Goal: Task Accomplishment & Management: Complete application form

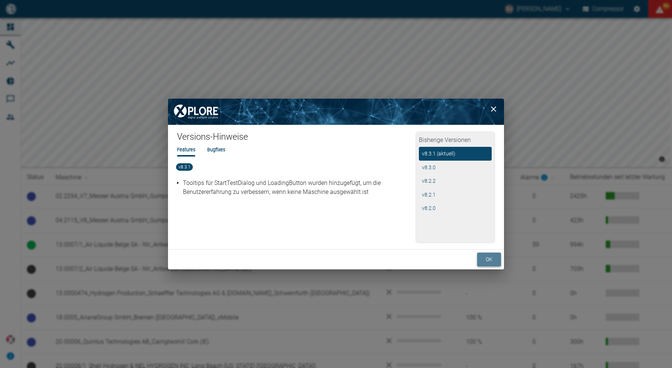
click at [487, 259] on button "ok" at bounding box center [489, 259] width 24 height 14
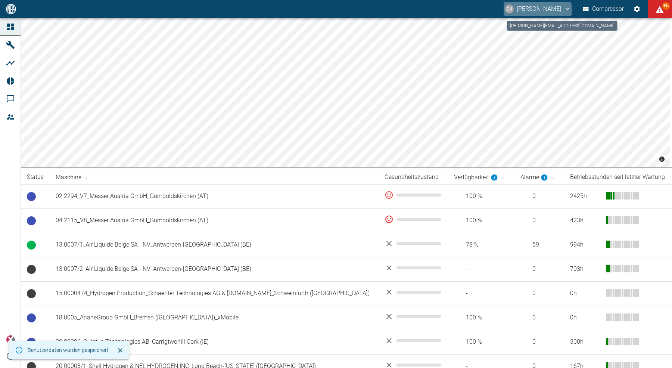
click at [537, 10] on button "DJ David Jasper" at bounding box center [537, 8] width 68 height 13
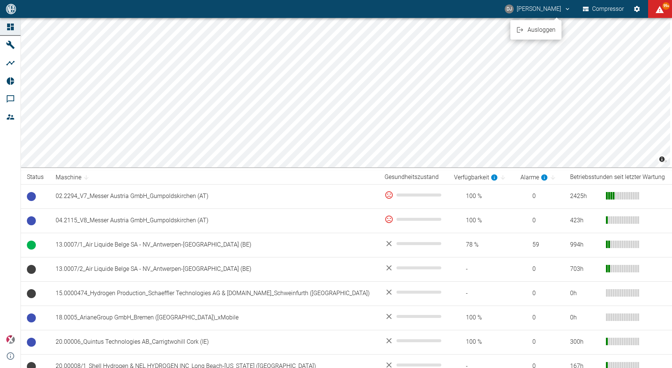
click at [540, 30] on span "Ausloggen" at bounding box center [541, 29] width 28 height 9
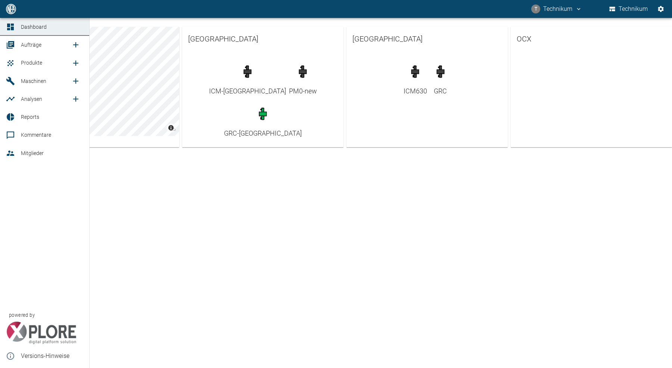
click at [17, 46] on div at bounding box center [11, 44] width 11 height 9
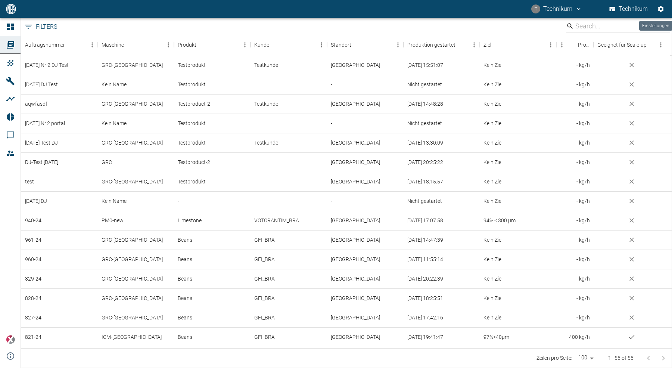
click at [661, 10] on icon "Einstellungen" at bounding box center [661, 9] width 6 height 6
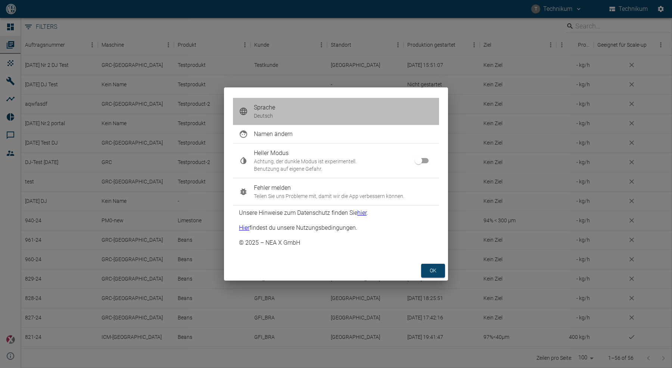
click at [297, 112] on p "Deutsch" at bounding box center [343, 115] width 179 height 7
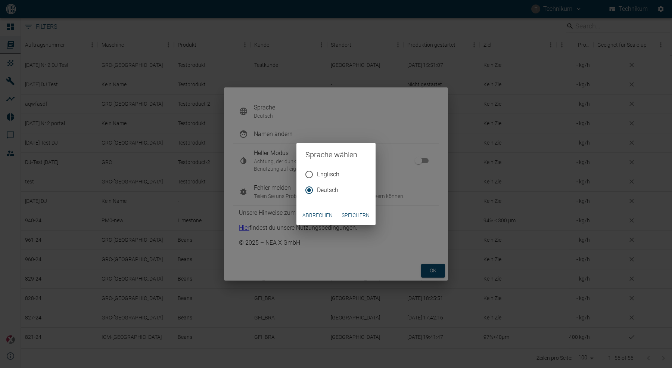
click at [322, 174] on span "Englisch" at bounding box center [328, 174] width 22 height 9
click at [317, 174] on input "Englisch" at bounding box center [309, 174] width 16 height 16
radio input "true"
click at [350, 218] on button "Speichern" at bounding box center [355, 215] width 34 height 14
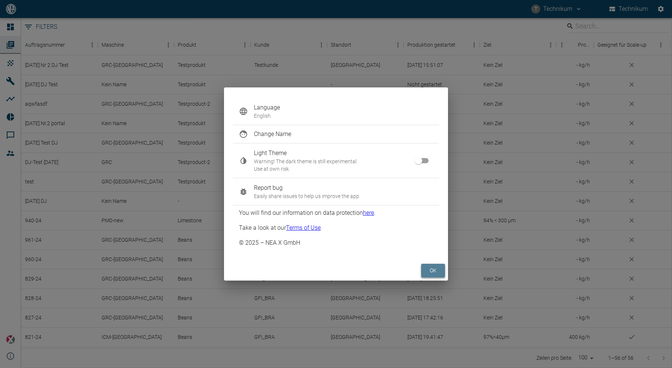
click at [430, 272] on button "ok" at bounding box center [433, 270] width 24 height 14
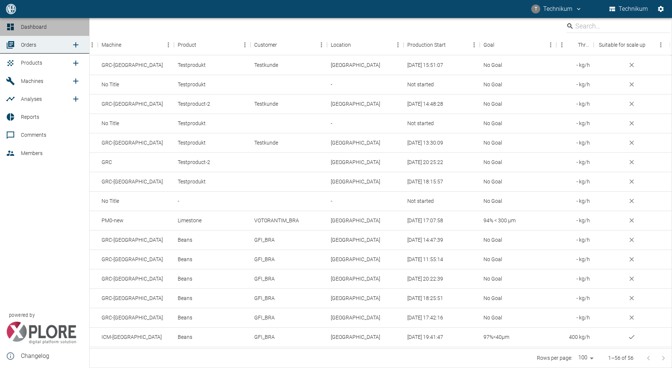
click at [12, 30] on icon at bounding box center [10, 27] width 7 height 7
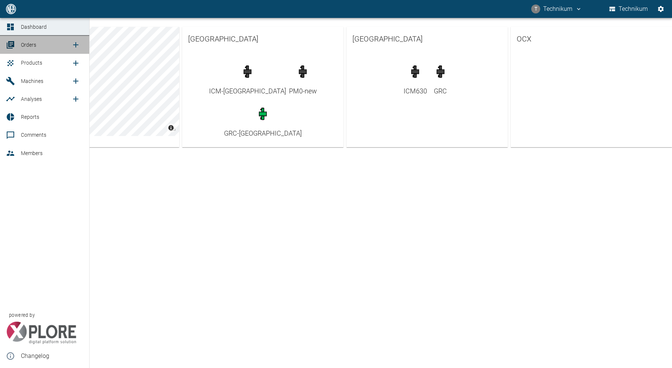
click at [13, 50] on link "Orders" at bounding box center [44, 45] width 89 height 18
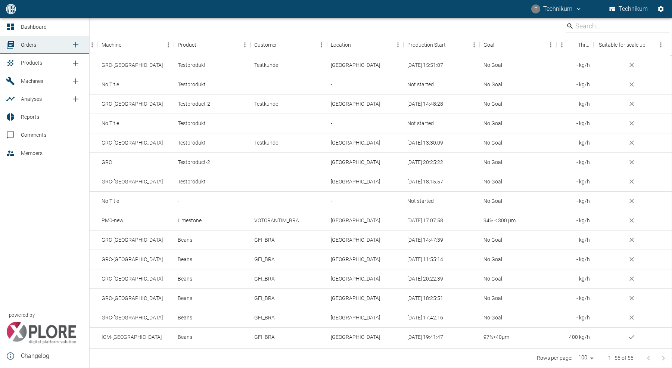
click at [14, 82] on icon at bounding box center [10, 81] width 9 height 9
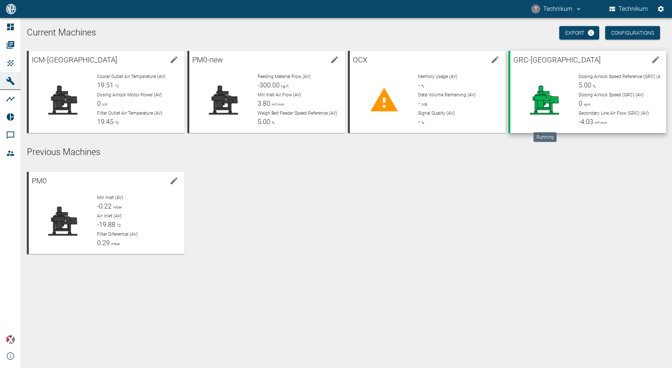
click at [549, 103] on icon at bounding box center [546, 99] width 26 height 17
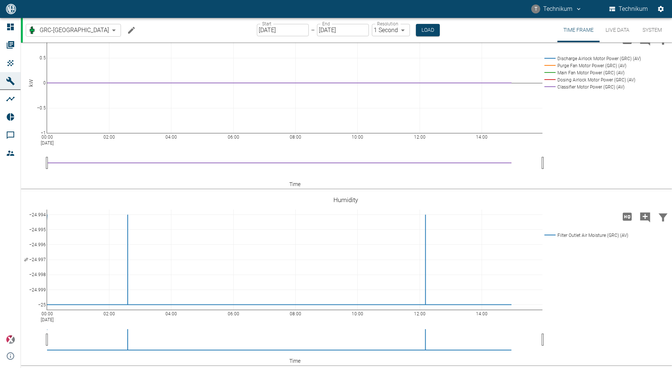
scroll to position [654, 0]
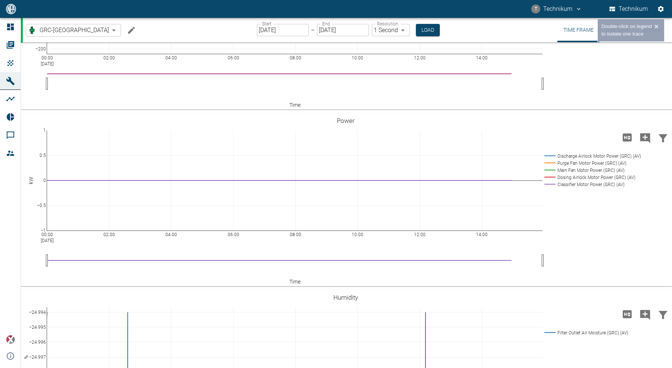
click at [581, 25] on rect at bounding box center [590, 21] width 96 height 7
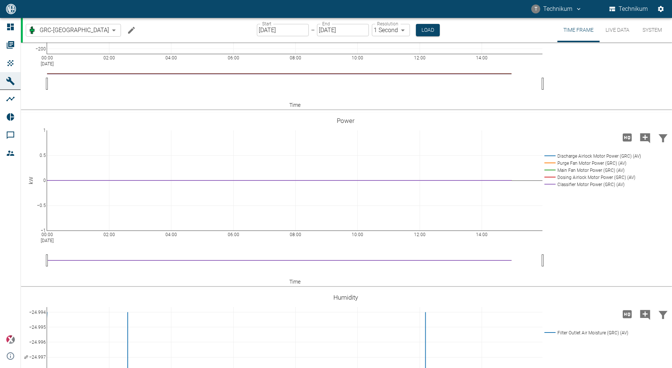
click at [582, 25] on rect at bounding box center [590, 21] width 96 height 7
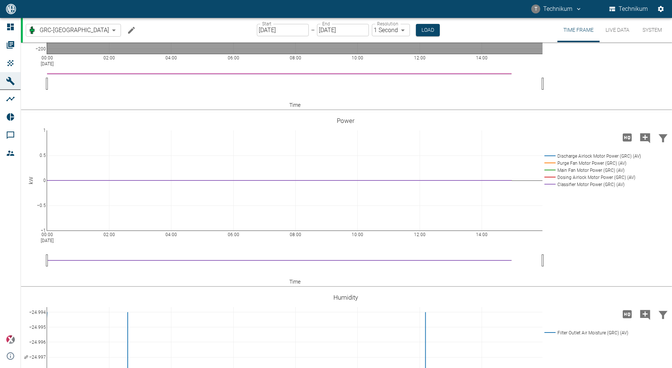
drag, startPoint x: 318, startPoint y: 120, endPoint x: 318, endPoint y: 115, distance: 4.9
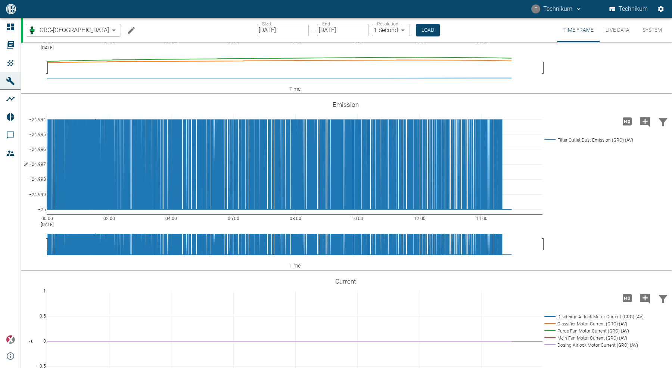
scroll to position [1378, 0]
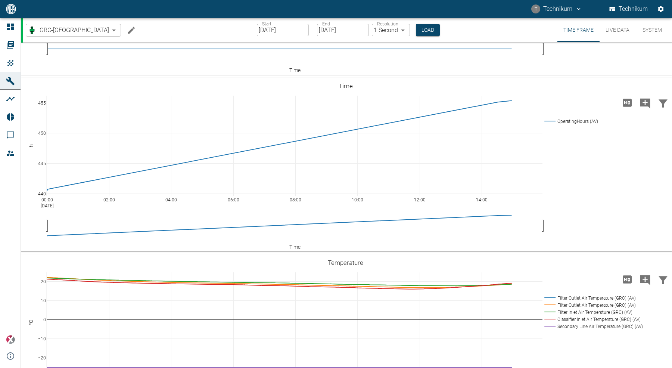
scroll to position [293, 0]
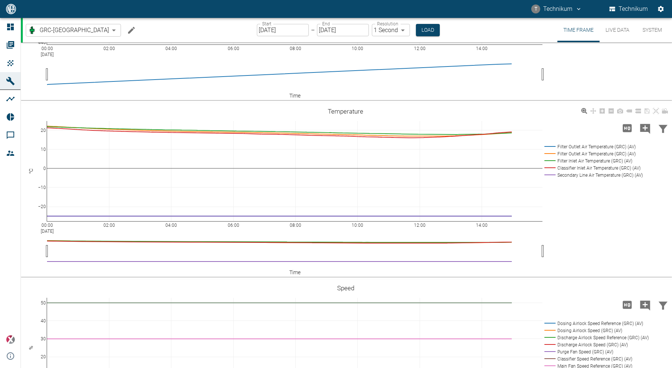
click at [570, 174] on rect at bounding box center [592, 174] width 100 height 7
click at [570, 172] on rect at bounding box center [592, 174] width 100 height 7
click at [572, 172] on rect at bounding box center [592, 174] width 100 height 7
click at [571, 146] on rect at bounding box center [592, 146] width 100 height 7
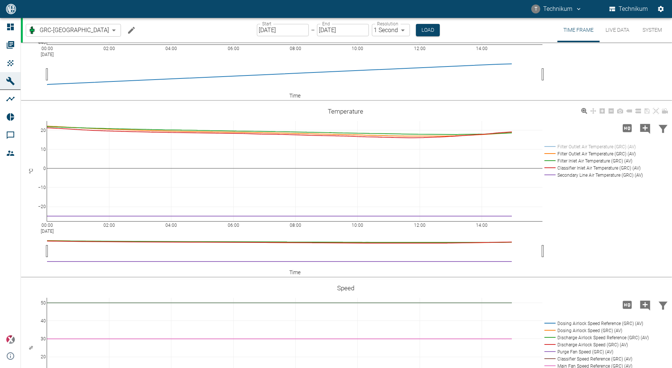
click at [565, 174] on rect at bounding box center [592, 174] width 100 height 7
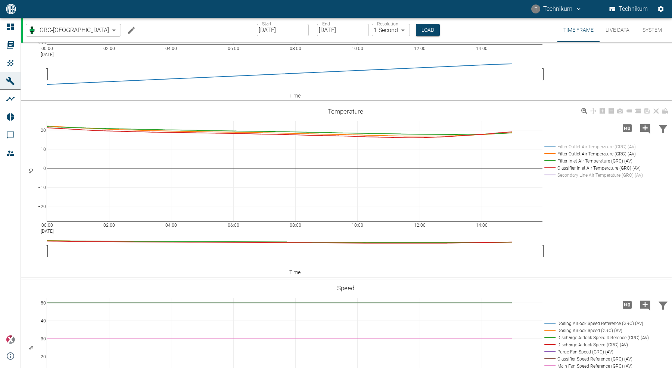
click at [565, 174] on rect at bounding box center [592, 174] width 100 height 7
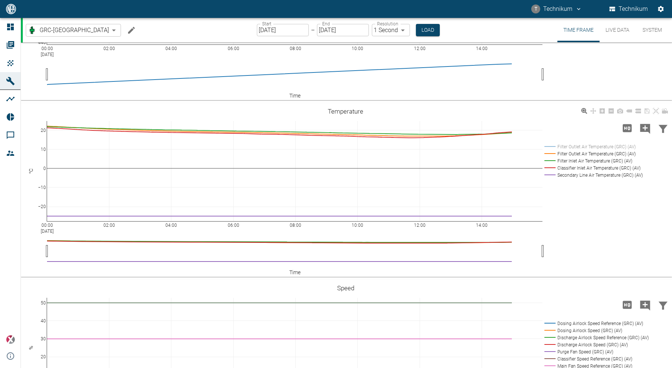
click at [567, 148] on rect at bounding box center [592, 146] width 100 height 7
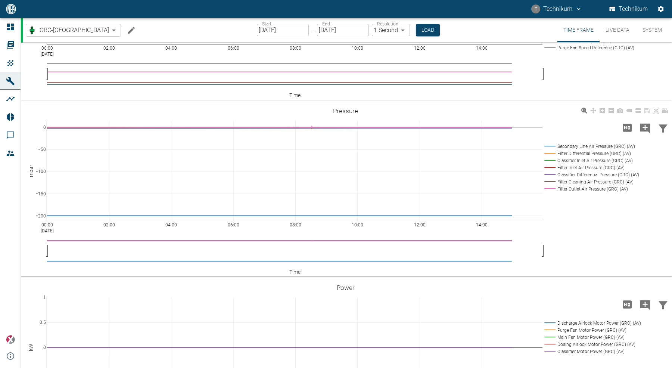
scroll to position [634, 0]
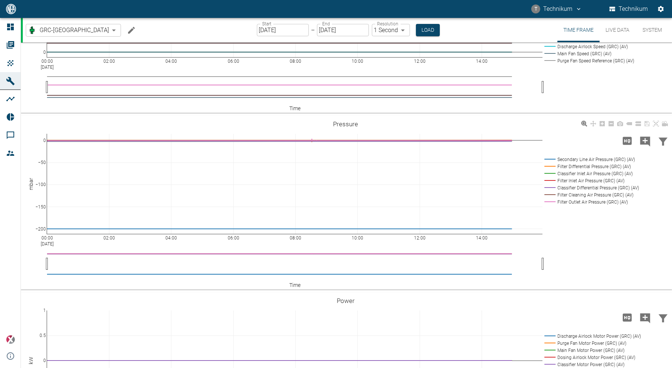
click at [578, 157] on rect at bounding box center [590, 159] width 96 height 7
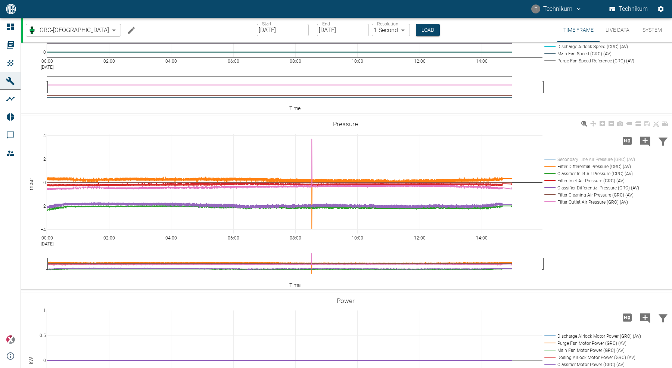
click at [578, 158] on rect at bounding box center [590, 159] width 96 height 7
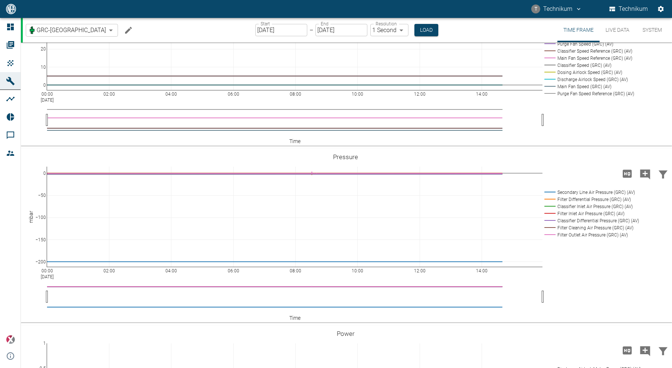
scroll to position [621, 0]
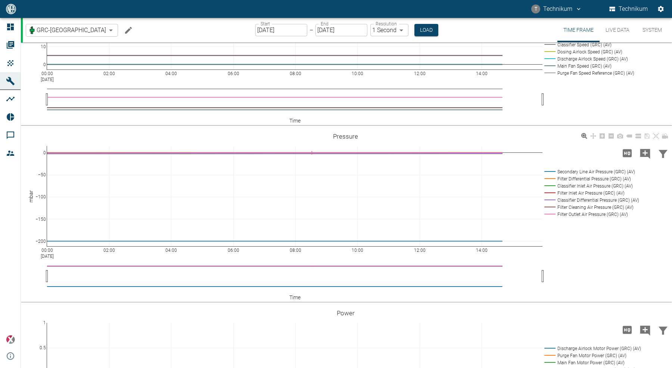
click at [584, 172] on rect at bounding box center [590, 171] width 96 height 7
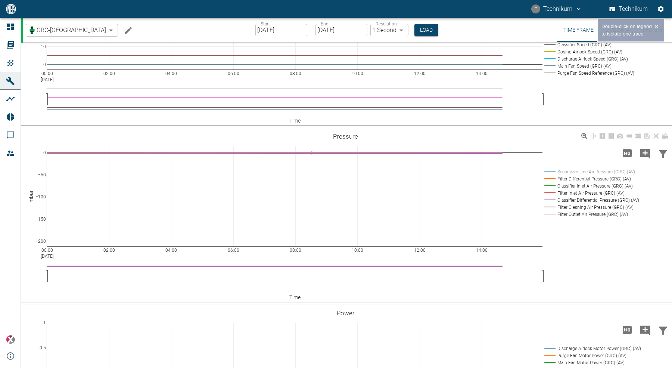
click at [584, 172] on rect at bounding box center [590, 171] width 96 height 7
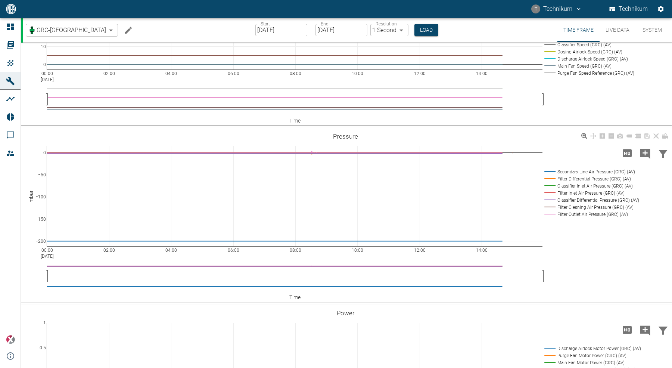
click at [578, 171] on rect at bounding box center [590, 171] width 96 height 7
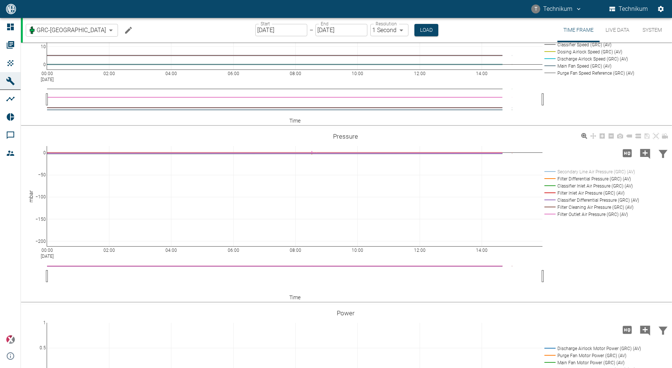
click at [581, 172] on rect at bounding box center [590, 171] width 96 height 7
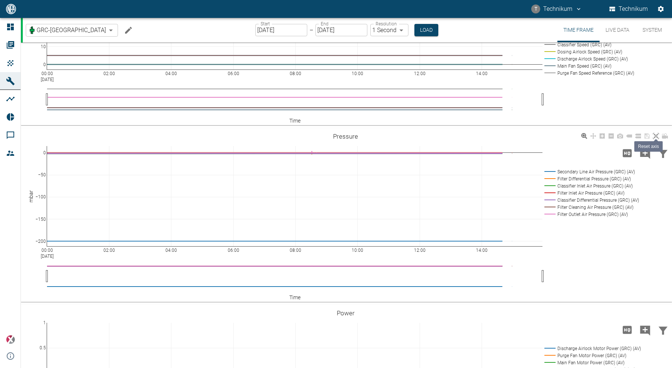
click at [655, 135] on icon at bounding box center [656, 136] width 6 height 6
click at [570, 171] on rect at bounding box center [590, 171] width 96 height 7
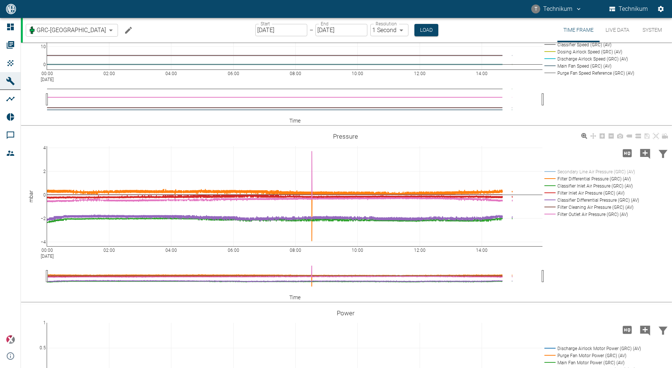
click at [569, 171] on rect at bounding box center [590, 171] width 96 height 7
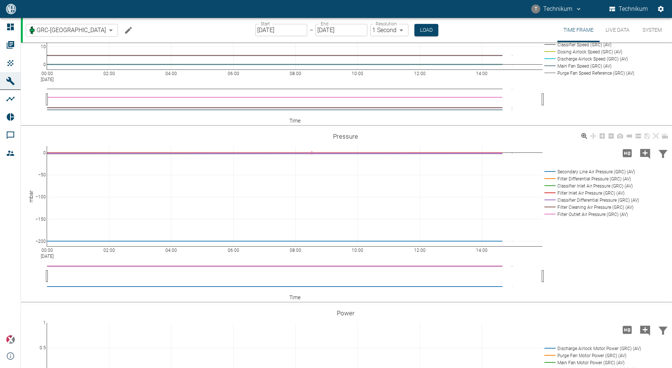
click at [569, 171] on rect at bounding box center [590, 171] width 96 height 7
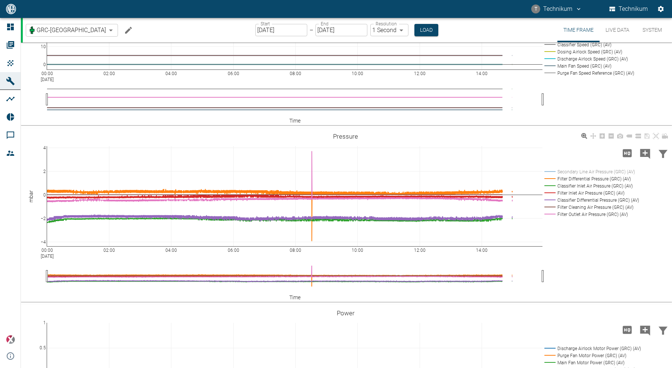
click at [569, 171] on rect at bounding box center [590, 171] width 96 height 7
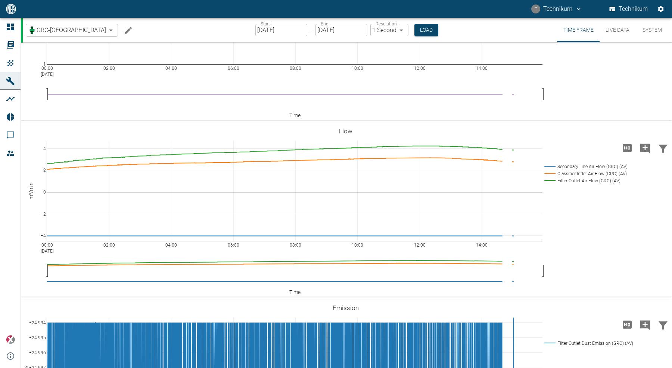
scroll to position [1342, 0]
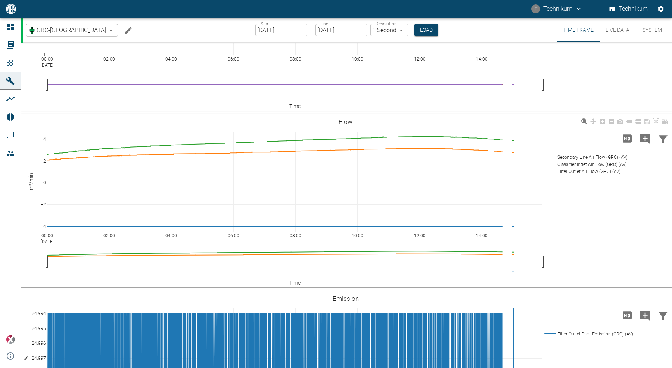
click at [587, 156] on rect at bounding box center [584, 156] width 84 height 7
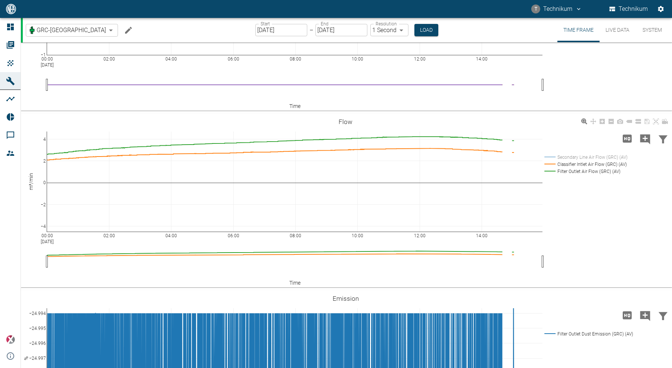
click at [587, 156] on rect at bounding box center [584, 156] width 84 height 7
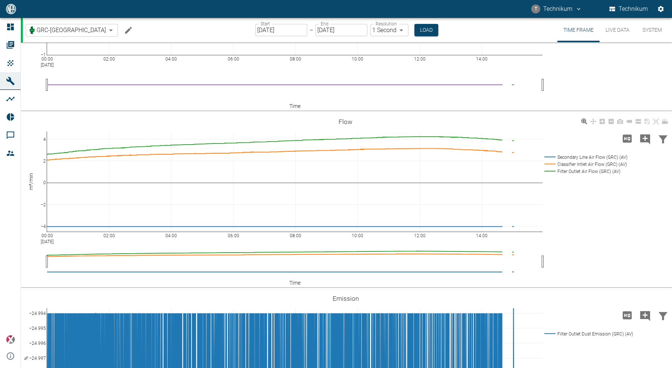
click at [587, 156] on rect at bounding box center [584, 156] width 84 height 7
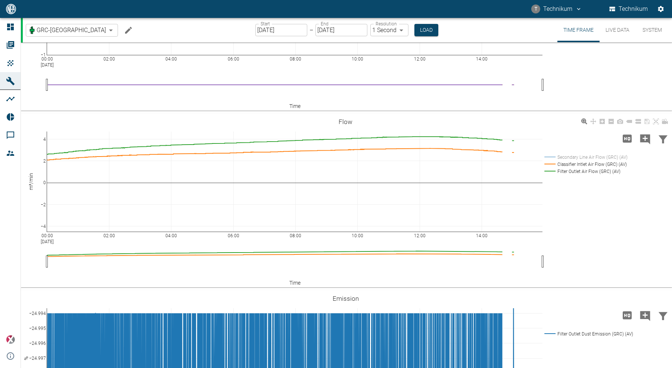
click at [587, 156] on rect at bounding box center [584, 156] width 84 height 7
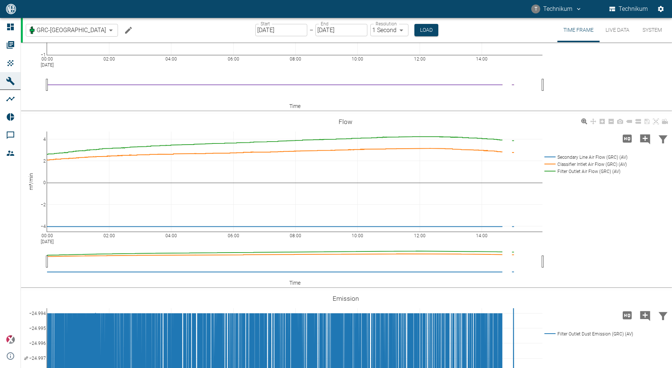
click at [582, 164] on rect at bounding box center [584, 163] width 84 height 7
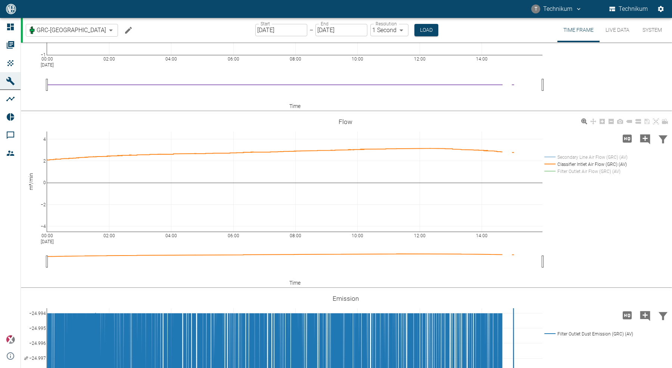
click at [582, 164] on rect at bounding box center [584, 163] width 84 height 7
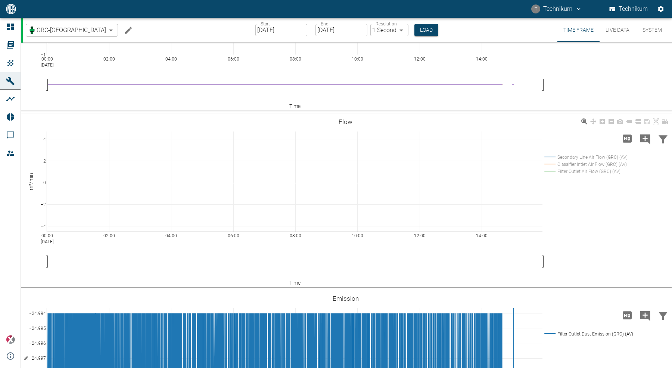
click at [582, 164] on rect at bounding box center [584, 163] width 84 height 7
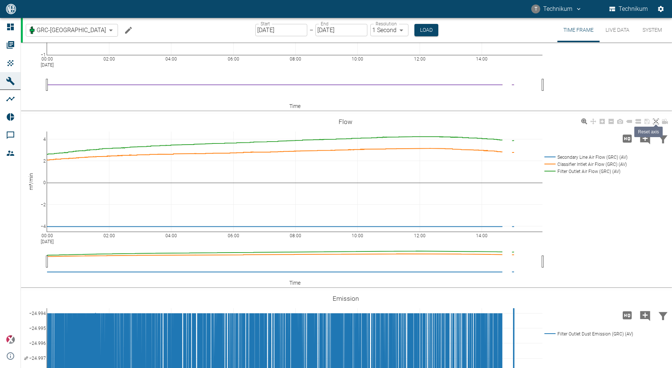
click at [656, 120] on icon at bounding box center [656, 121] width 6 height 6
click at [583, 161] on rect at bounding box center [584, 163] width 84 height 7
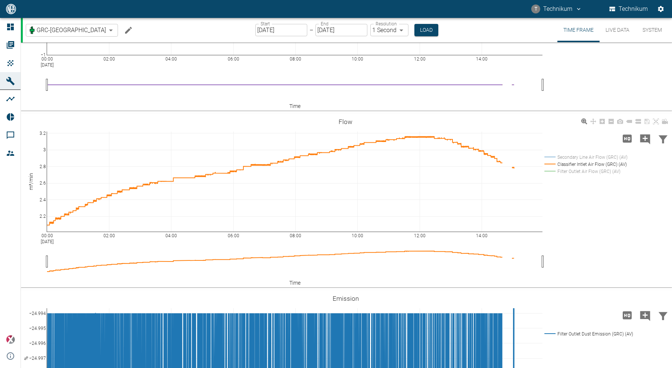
click at [583, 161] on rect at bounding box center [584, 163] width 84 height 7
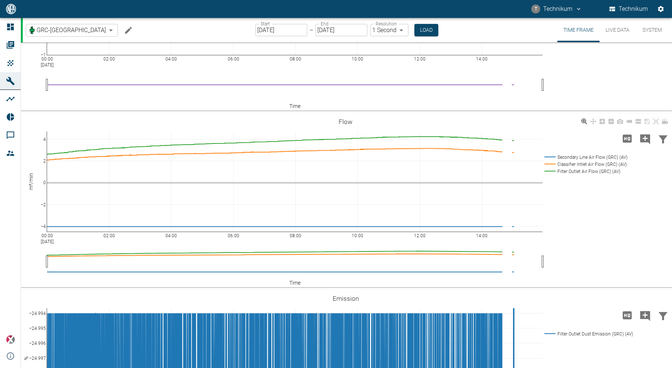
click at [586, 154] on rect at bounding box center [584, 156] width 84 height 7
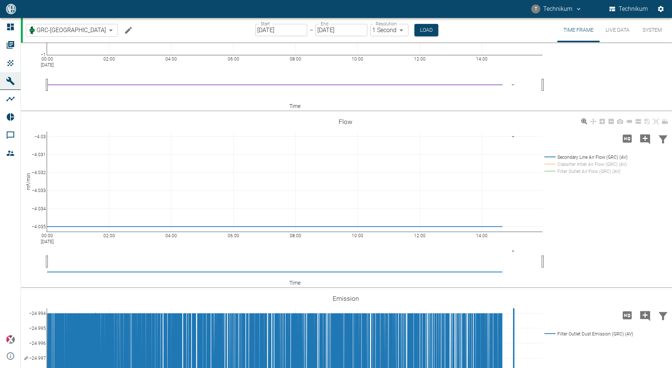
click at [586, 154] on rect at bounding box center [584, 156] width 84 height 7
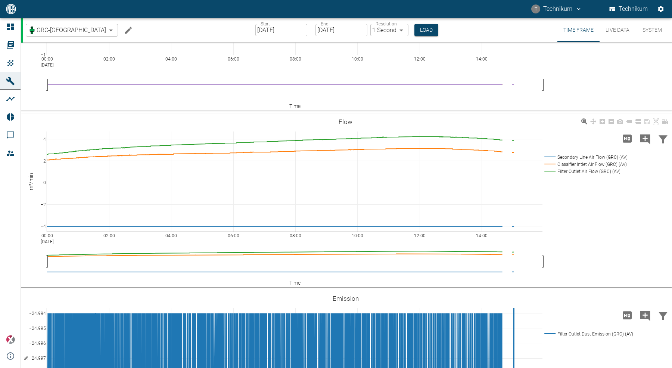
click at [577, 169] on rect at bounding box center [584, 171] width 84 height 7
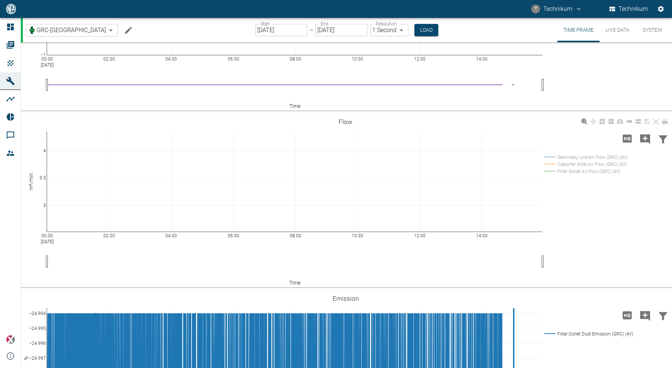
click at [577, 169] on rect at bounding box center [584, 171] width 84 height 7
click at [576, 168] on rect at bounding box center [584, 171] width 84 height 7
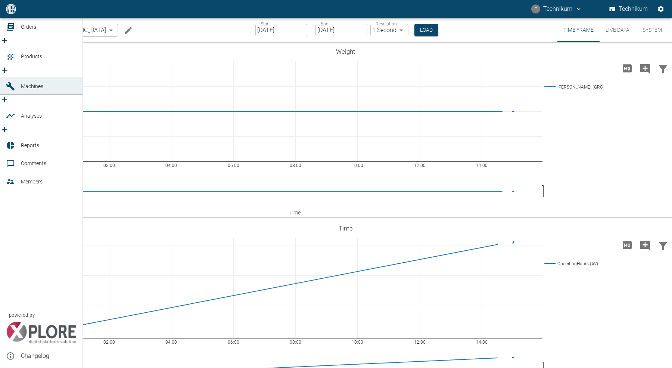
scroll to position [1, 0]
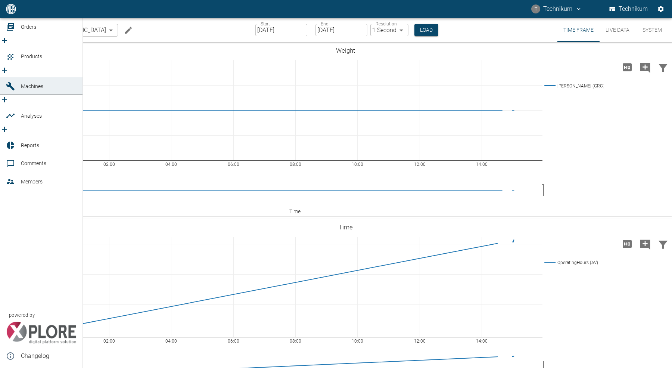
click at [21, 30] on span "Orders" at bounding box center [28, 27] width 15 height 6
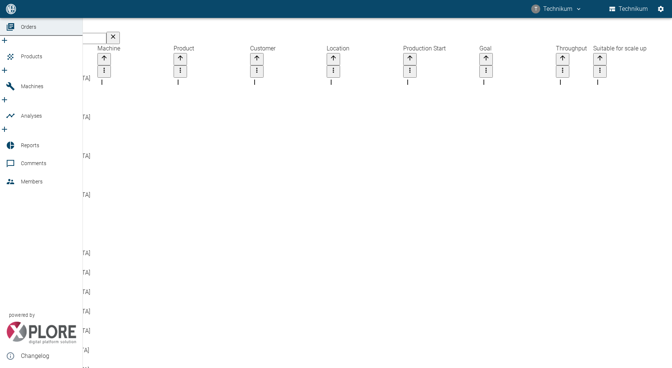
click at [9, 45] on icon "new /order/list/0" at bounding box center [4, 40] width 9 height 9
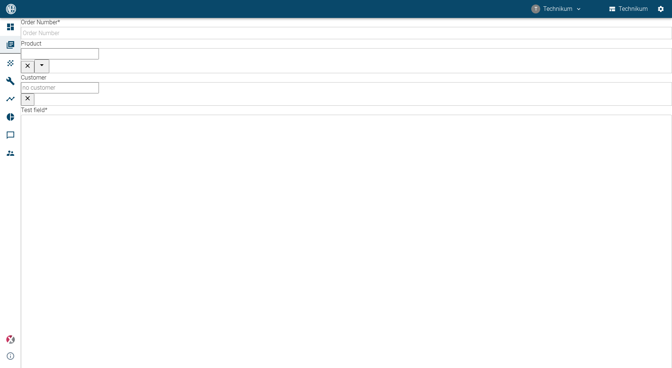
click at [115, 39] on input "Order Number *" at bounding box center [348, 33] width 655 height 12
type input "2025-08-09"
type input "D"
click at [104, 39] on input "[DATE] DJ Test" at bounding box center [348, 33] width 655 height 12
type input "[DATE] DJ Test"
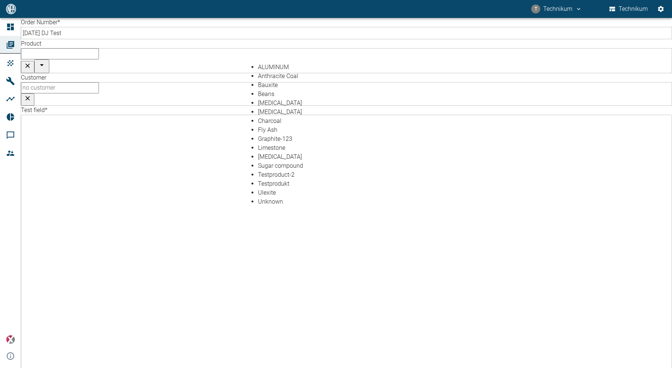
click at [99, 48] on input "text" at bounding box center [60, 53] width 78 height 11
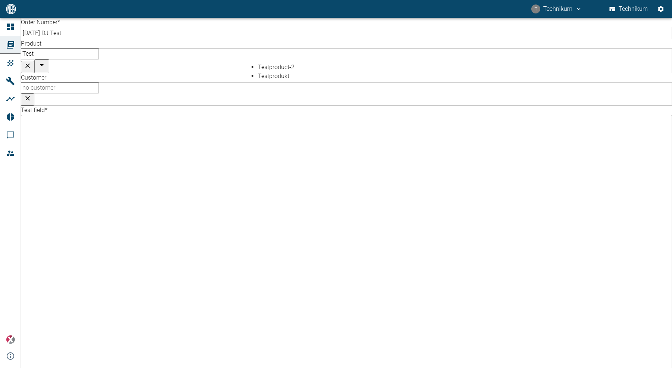
click at [286, 79] on li "Testprodukt" at bounding box center [355, 76] width 195 height 9
type input "Testprodukt"
click at [99, 82] on input "text" at bounding box center [60, 87] width 78 height 11
click at [498, 65] on li "Testkunde" at bounding box center [568, 67] width 195 height 9
type input "Testkunde"
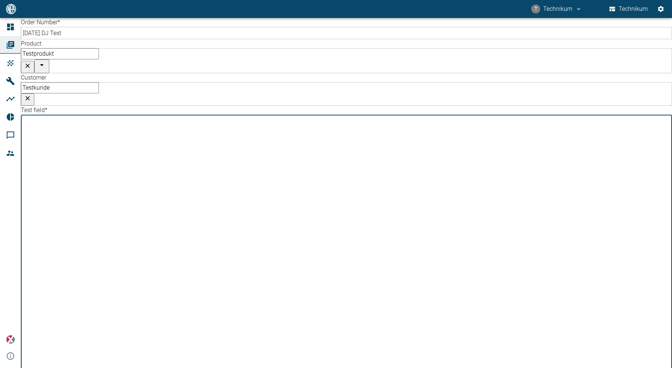
click at [99, 81] on body "T Technikum Technikum Dashboard Orders Products Machines Analyses Reports Comme…" at bounding box center [336, 184] width 672 height 368
type input "f90bbef4-929f-497c-8313-76b606e368d7"
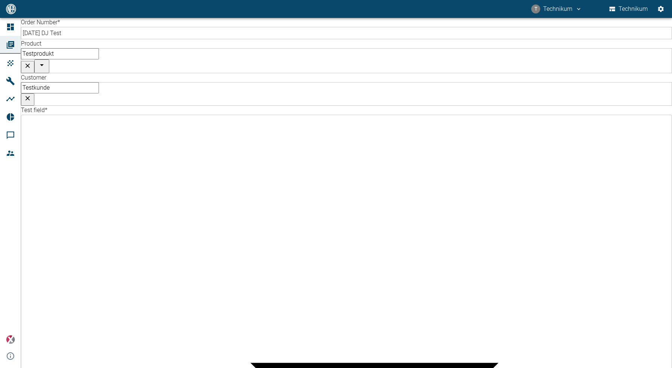
click at [409, 77] on body "T Technikum Technikum Dashboard Orders Products Machines Analyses Reports Comme…" at bounding box center [336, 184] width 672 height 368
type input "e3328db1-9470-4f94-bf3d-79674232db5d"
click at [237, 367] on div at bounding box center [336, 374] width 672 height 0
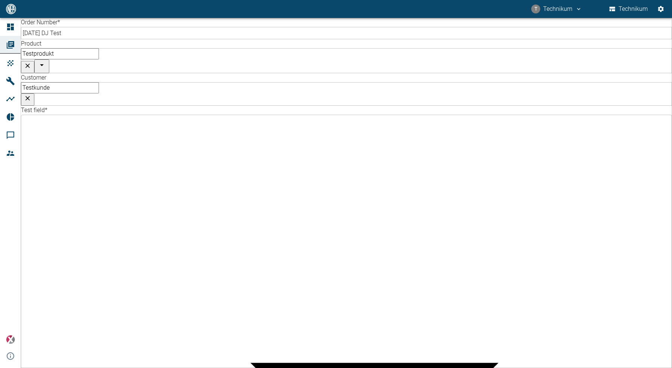
click at [189, 76] on body "T Technikum Technikum Dashboard Orders Products Machines Analyses Reports Comme…" at bounding box center [336, 184] width 672 height 368
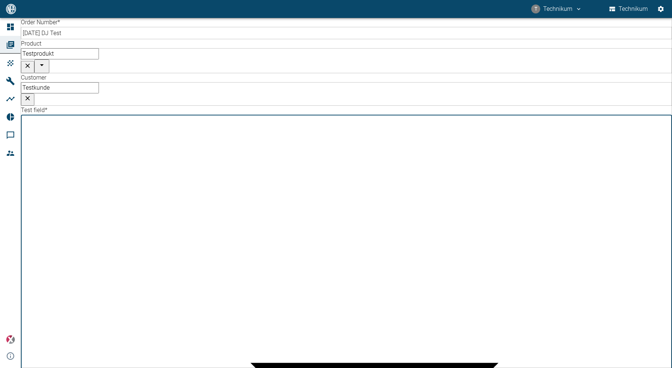
click at [374, 367] on div at bounding box center [336, 374] width 672 height 0
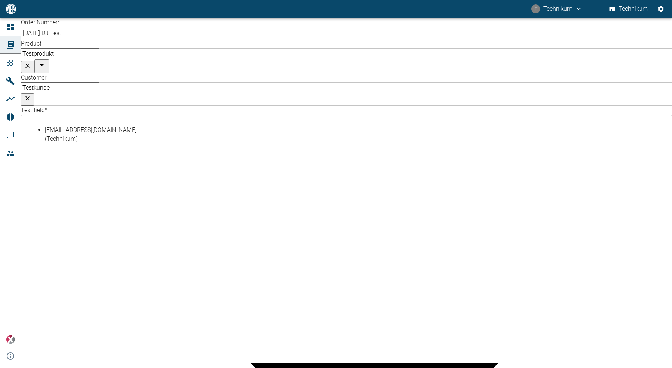
type input "techn"
click at [87, 131] on li "Technikum@nea-x.de (Technikum)" at bounding box center [101, 134] width 113 height 18
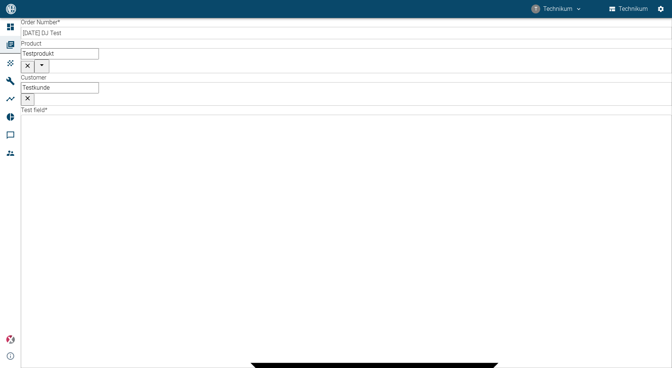
radio input "true"
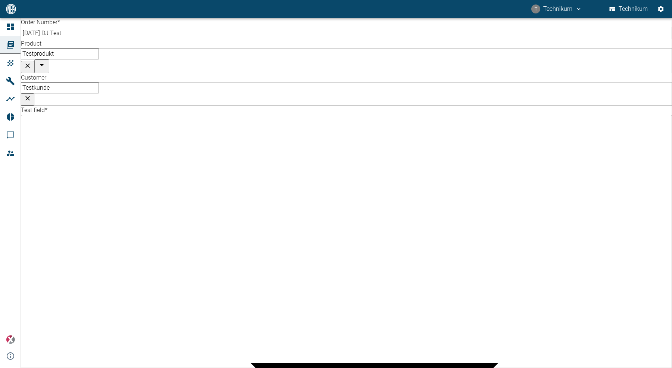
radio input "true"
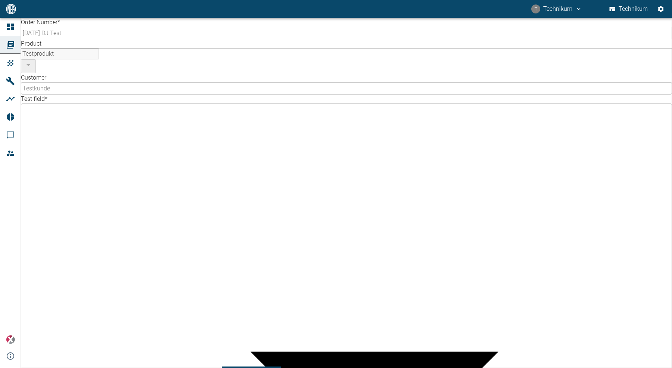
type input "Start, no change"
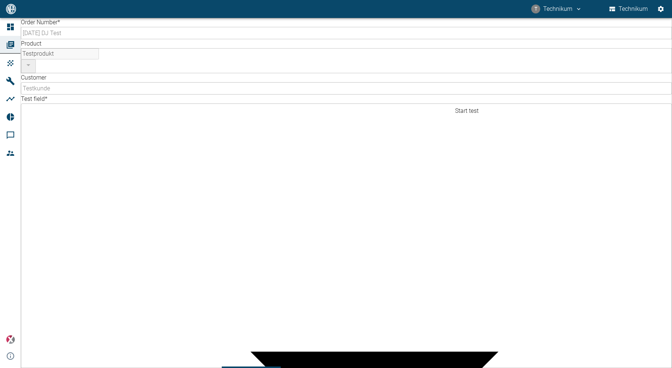
click at [210, 307] on div "Order Number * 2025-08-09 DJ Test ​ Product Testprodukt ​ Customer Testkunde ​ …" at bounding box center [336, 193] width 672 height 350
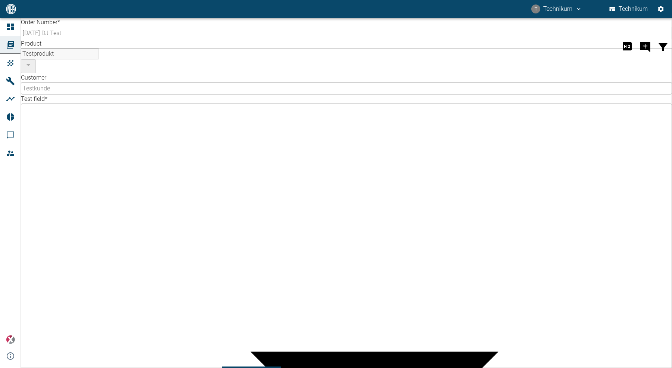
type input "Stop 1"
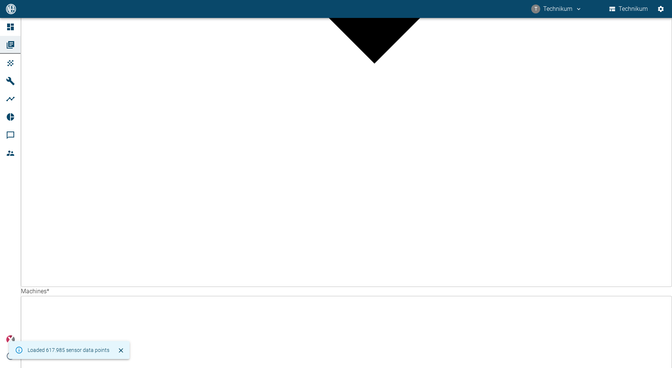
scroll to position [471, 0]
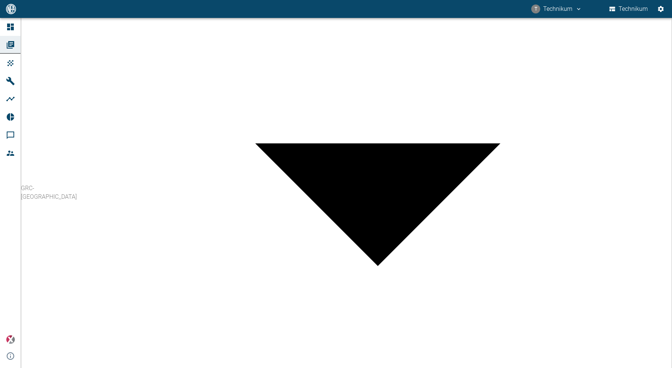
scroll to position [809, 0]
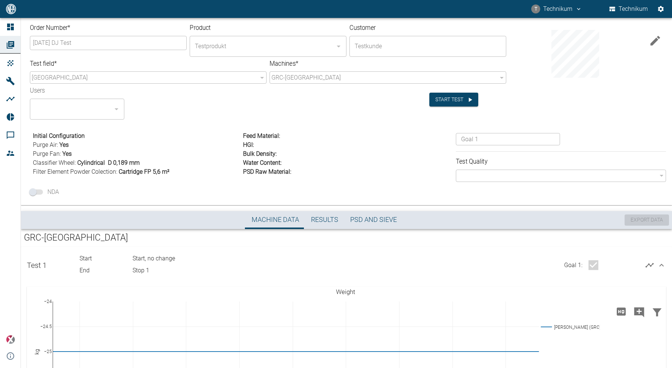
click at [661, 267] on icon at bounding box center [661, 264] width 9 height 9
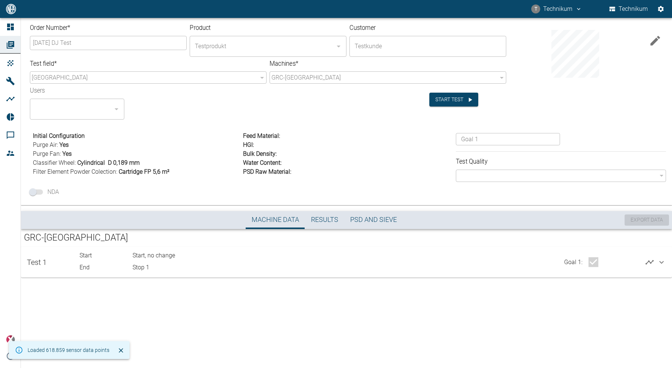
click at [201, 322] on div "Order Number * [DATE] DJ Test ​ Product Testprodukt ​ Customer Testkunde ​ Test…" at bounding box center [336, 193] width 672 height 350
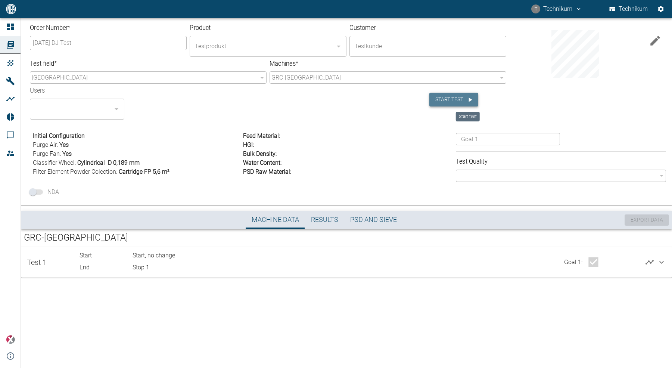
click at [458, 100] on button "Start test" at bounding box center [453, 100] width 49 height 14
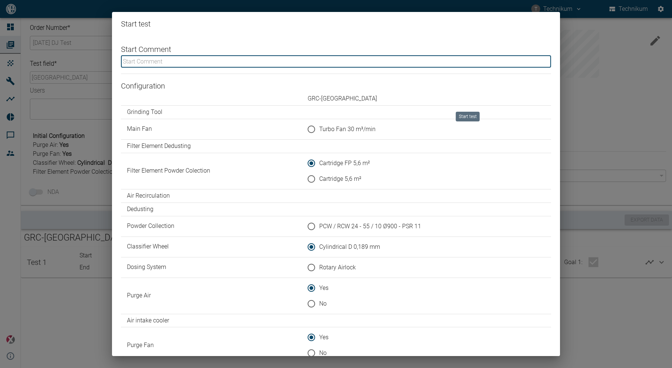
click at [163, 63] on input "text" at bounding box center [336, 61] width 430 height 12
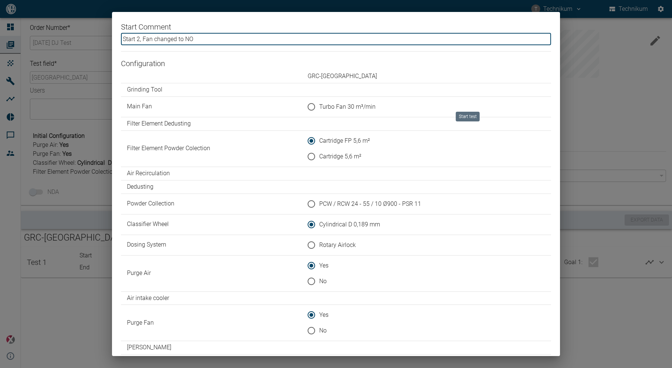
scroll to position [71, 0]
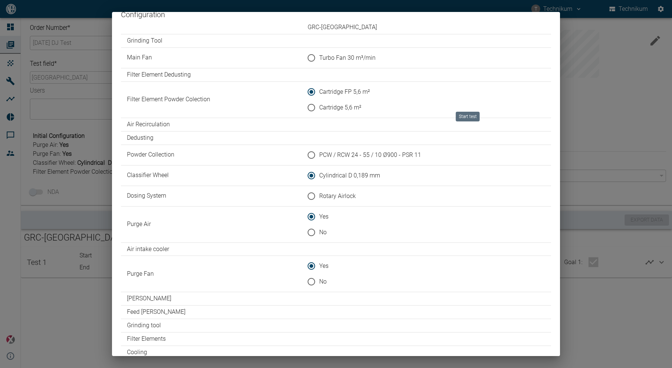
type input "Start 2, Fan changed to NO"
click at [313, 280] on input "No" at bounding box center [311, 282] width 16 height 16
radio input "true"
drag, startPoint x: 139, startPoint y: 273, endPoint x: 127, endPoint y: 274, distance: 11.9
click at [127, 274] on td "Purge Fan" at bounding box center [211, 274] width 181 height 36
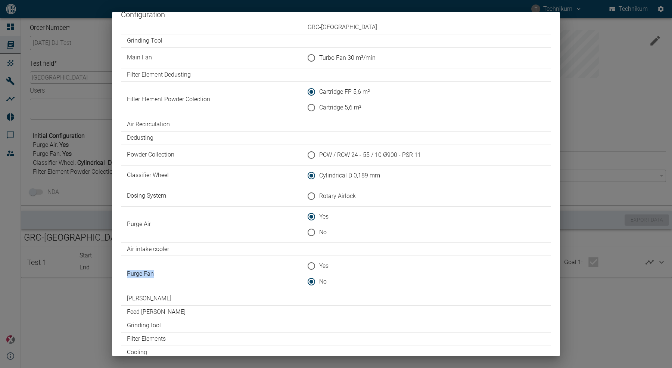
copy td "Purge Fan"
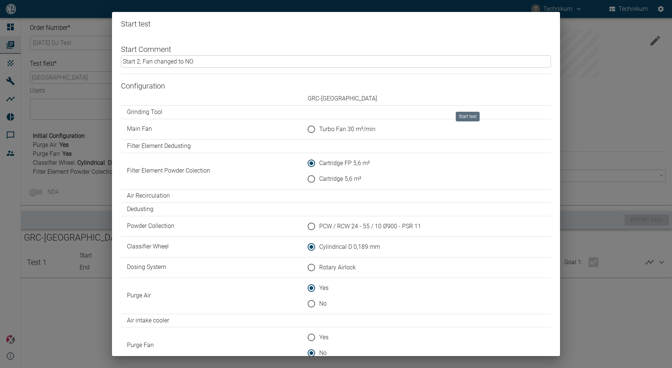
click at [146, 61] on input "Start 2, Fan changed to NO" at bounding box center [336, 61] width 430 height 12
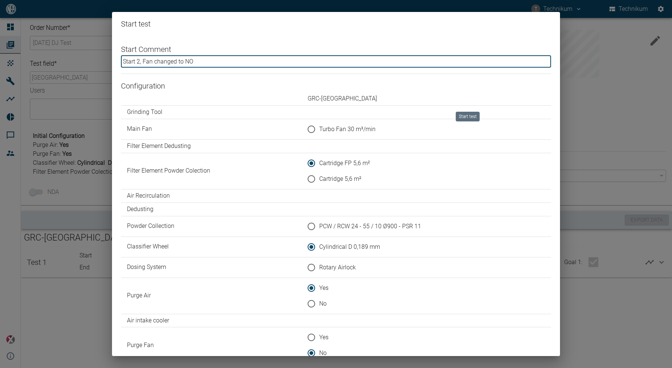
click at [146, 61] on input "Start 2, Fan changed to NO" at bounding box center [336, 61] width 430 height 12
paste input "Purge"
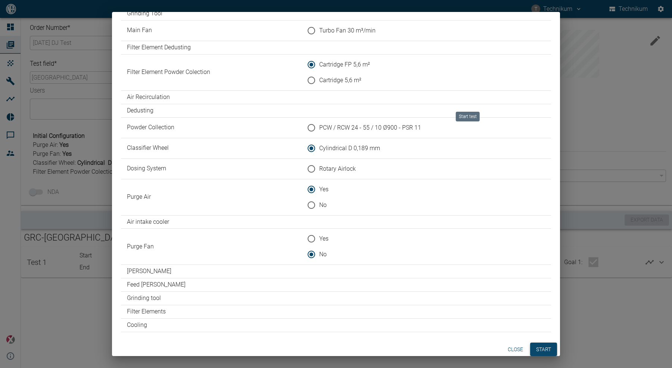
type input "Start 2, Purge Fan changed to NO"
click at [545, 347] on button "Start" at bounding box center [543, 349] width 27 height 14
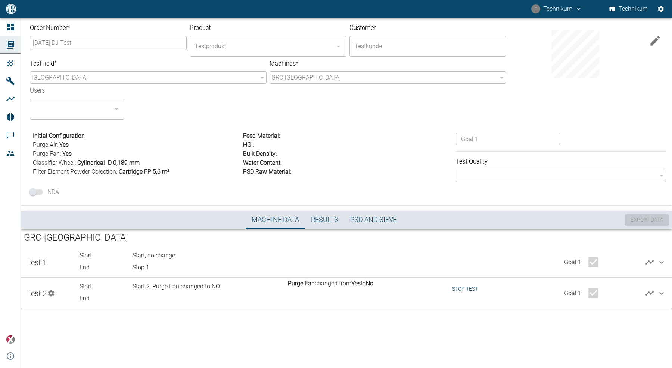
click at [326, 343] on div "Order Number * 2025-08-09 DJ Test ​ Product Testprodukt ​ Customer Testkunde ​ …" at bounding box center [336, 193] width 672 height 350
click at [153, 334] on div "Order Number * 2025-08-09 DJ Test ​ Product Testprodukt ​ Customer Testkunde ​ …" at bounding box center [336, 193] width 672 height 350
click at [467, 291] on button "Stop test" at bounding box center [465, 289] width 32 height 14
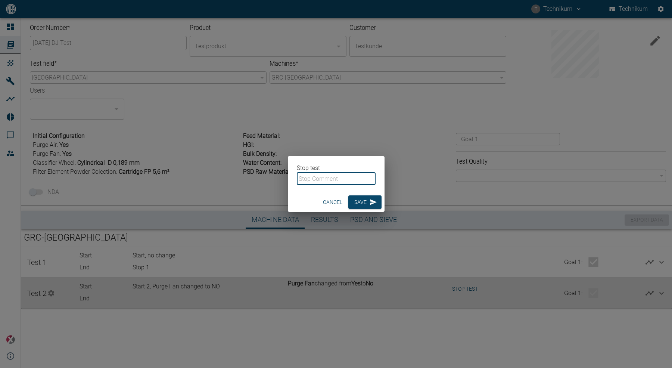
click at [319, 180] on input "text" at bounding box center [336, 178] width 79 height 12
type input "Stop 2"
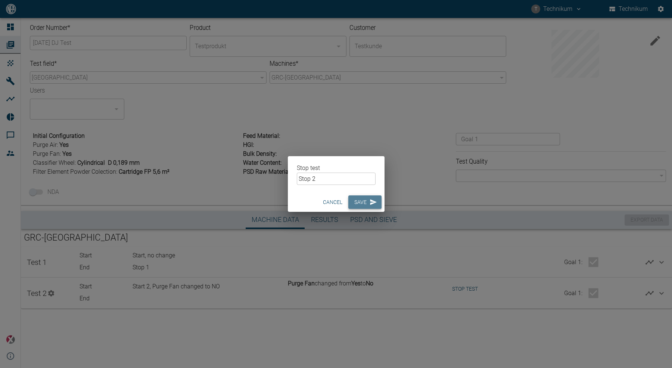
click at [356, 202] on button "Save" at bounding box center [364, 202] width 33 height 14
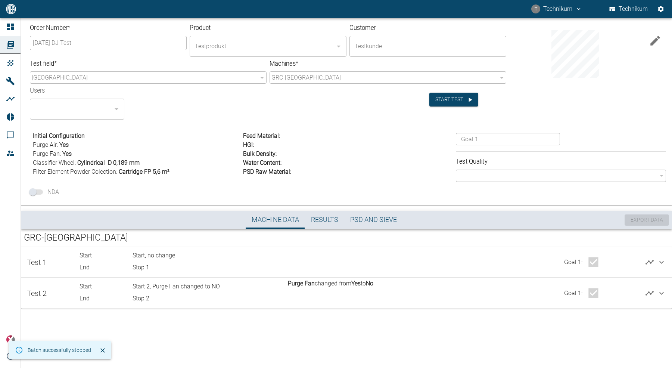
click at [244, 336] on div "Order Number * 2025-08-09 DJ Test ​ Product Testprodukt ​ Customer Testkunde ​ …" at bounding box center [336, 193] width 672 height 350
click at [661, 294] on icon at bounding box center [661, 293] width 4 height 3
click at [662, 293] on icon at bounding box center [661, 293] width 4 height 3
click at [532, 292] on div "Goal 1 :" at bounding box center [552, 291] width 106 height 25
click at [453, 286] on div at bounding box center [472, 291] width 53 height 25
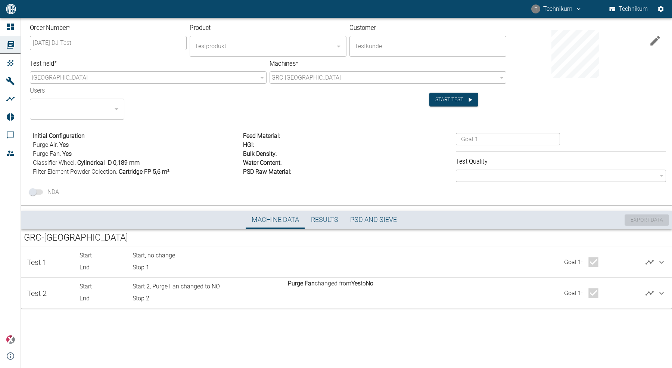
click at [662, 293] on icon at bounding box center [661, 293] width 4 height 3
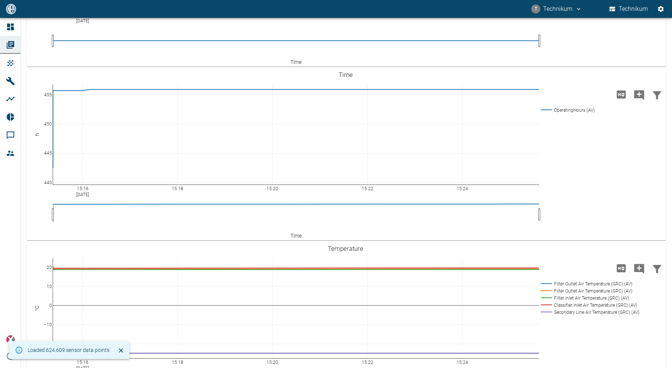
scroll to position [537, 0]
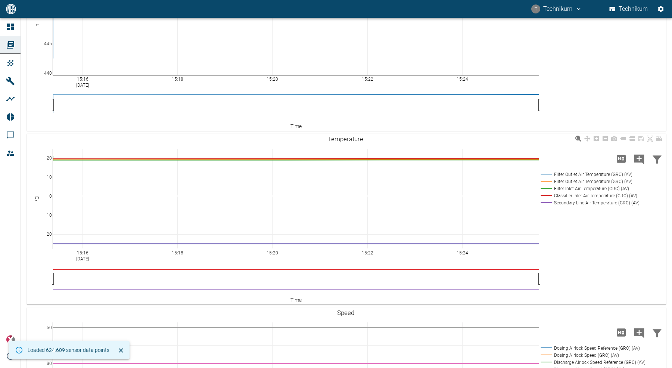
click at [606, 203] on rect at bounding box center [589, 202] width 100 height 7
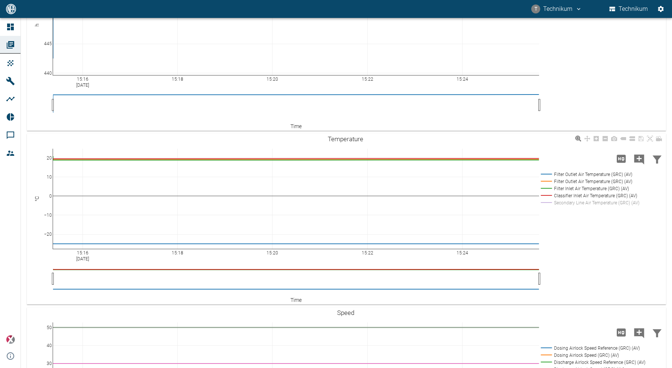
click at [583, 174] on rect at bounding box center [589, 174] width 100 height 7
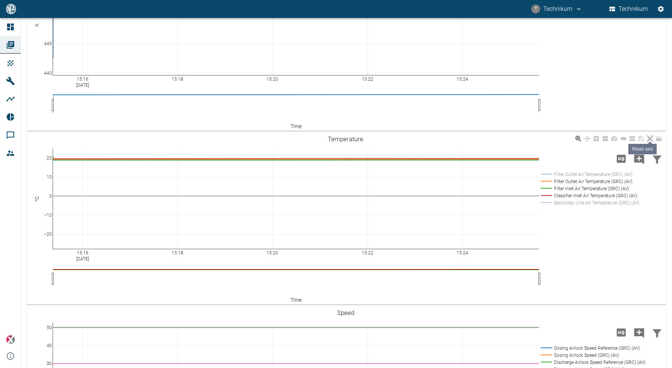
click at [650, 139] on icon at bounding box center [650, 138] width 6 height 6
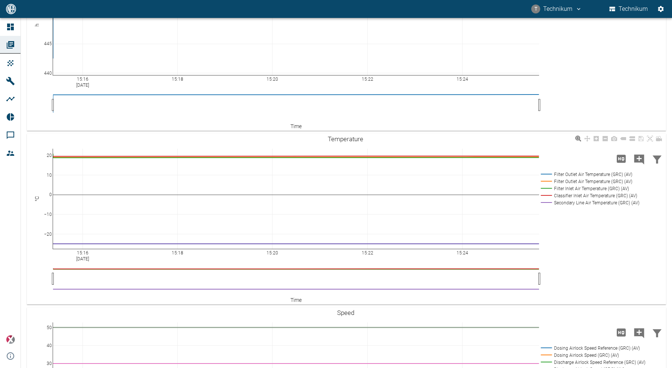
click at [588, 201] on rect at bounding box center [589, 202] width 100 height 7
click at [570, 171] on rect at bounding box center [589, 174] width 100 height 7
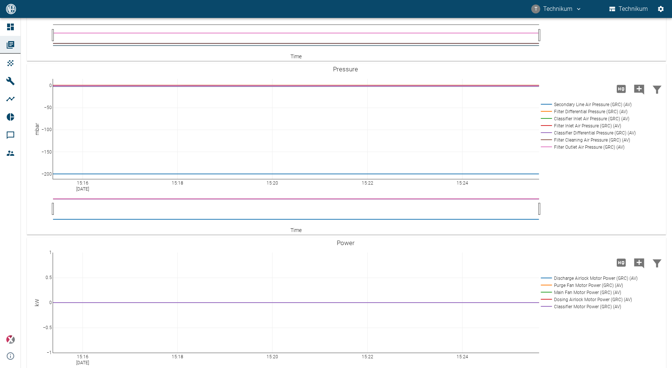
scroll to position [966, 0]
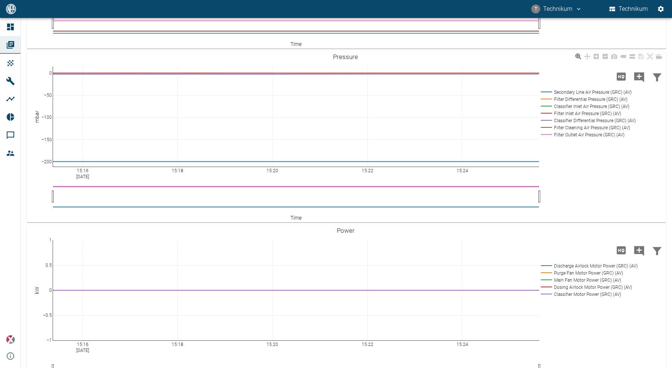
click at [650, 56] on icon at bounding box center [650, 56] width 6 height 6
click at [573, 91] on rect at bounding box center [587, 91] width 96 height 7
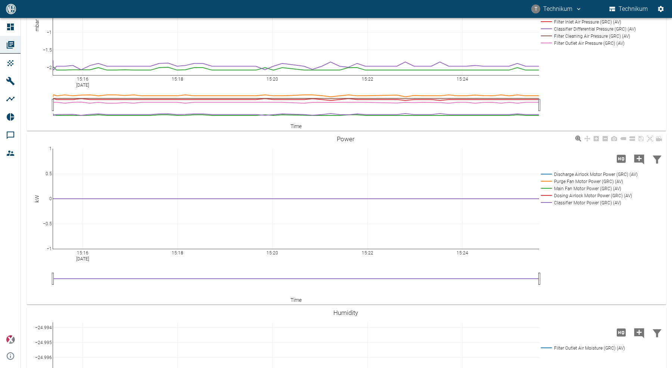
scroll to position [932, 0]
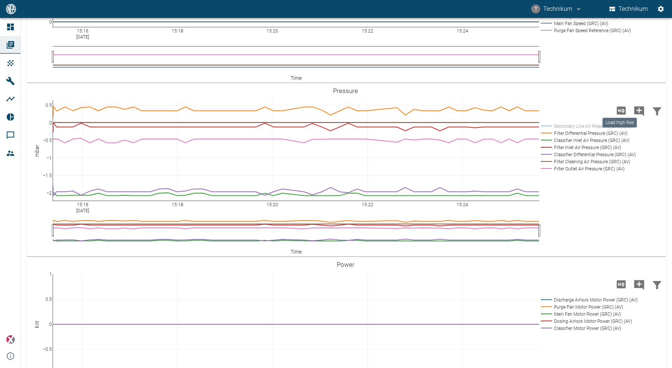
click at [622, 111] on icon "Load high Res" at bounding box center [621, 110] width 9 height 8
drag, startPoint x: 634, startPoint y: 88, endPoint x: 617, endPoint y: 95, distance: 19.1
click at [634, 88] on link at bounding box center [631, 90] width 9 height 9
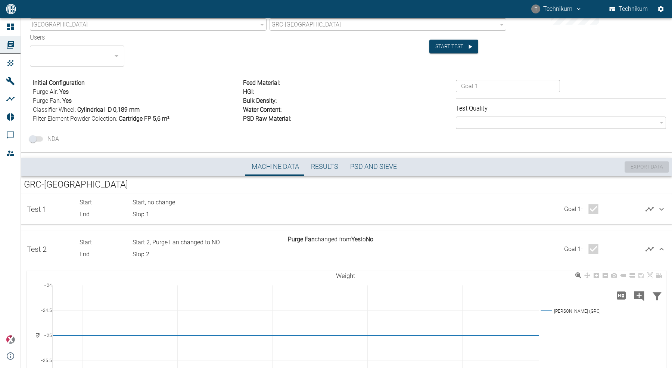
scroll to position [169, 0]
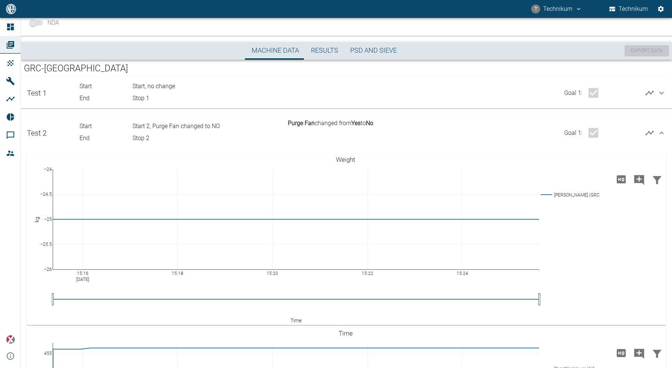
click at [660, 132] on icon at bounding box center [661, 132] width 4 height 3
